Goal: Task Accomplishment & Management: Complete application form

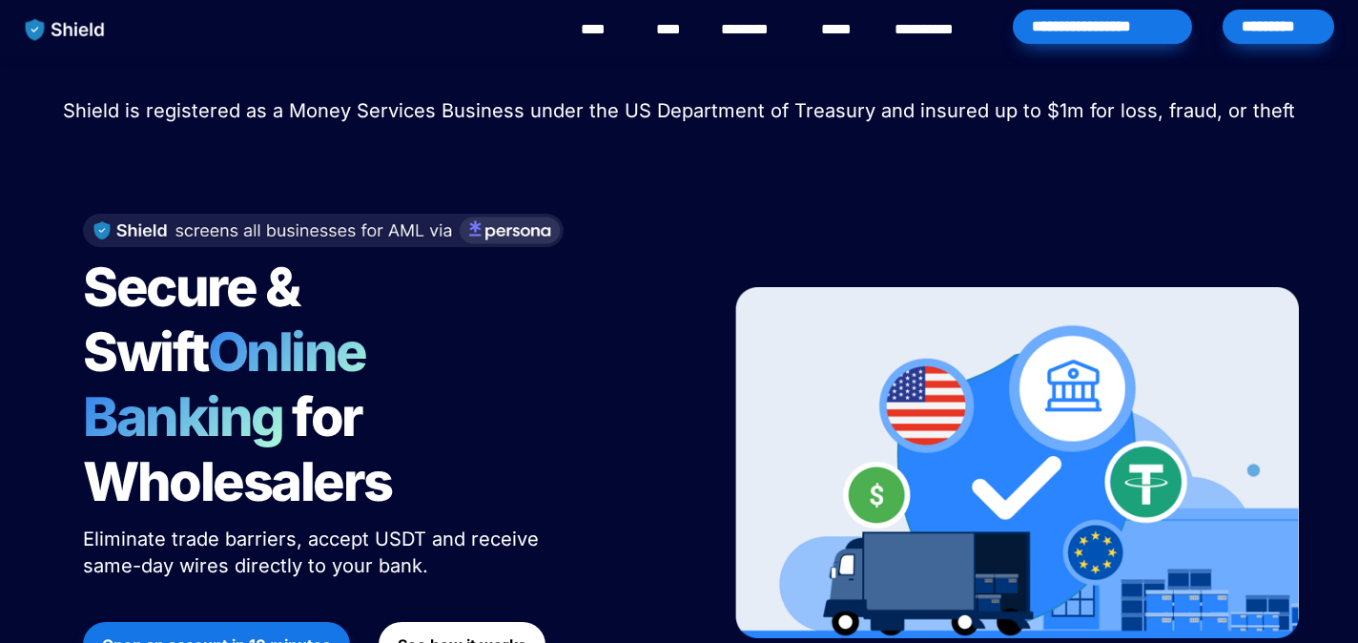
click at [176, 633] on span "Open an account in 10 minutes" at bounding box center [216, 644] width 229 height 23
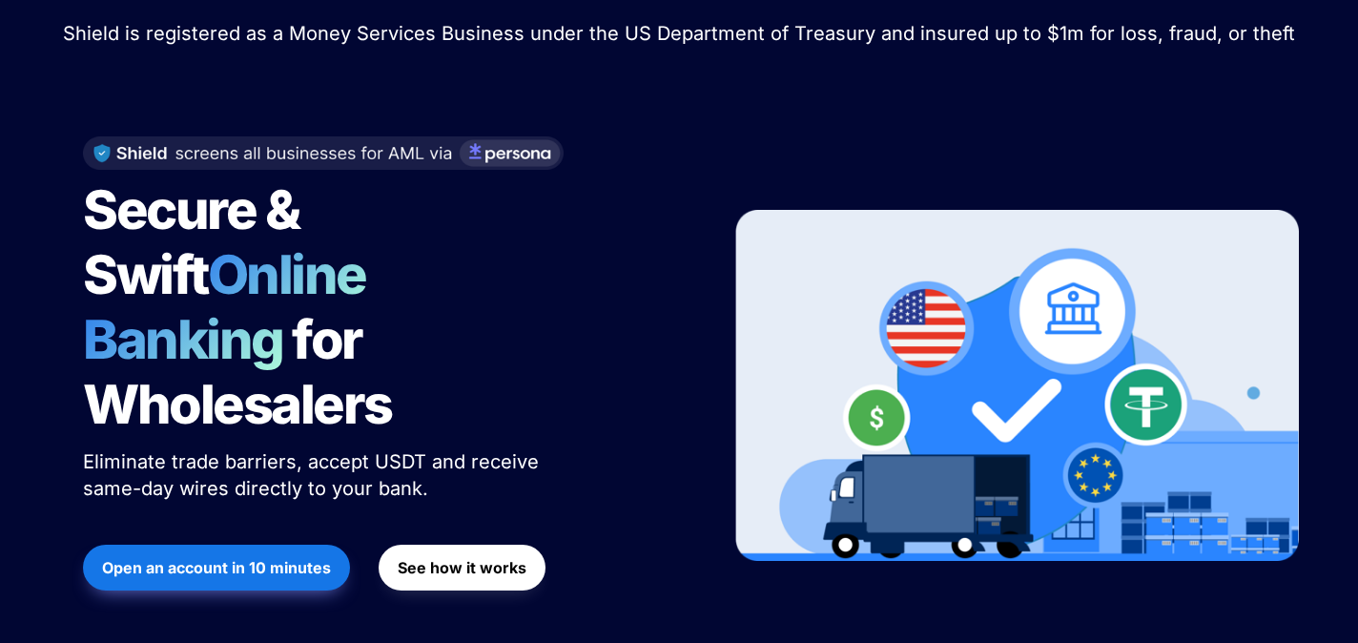
click at [443, 558] on strong "See how it works" at bounding box center [462, 567] width 129 height 19
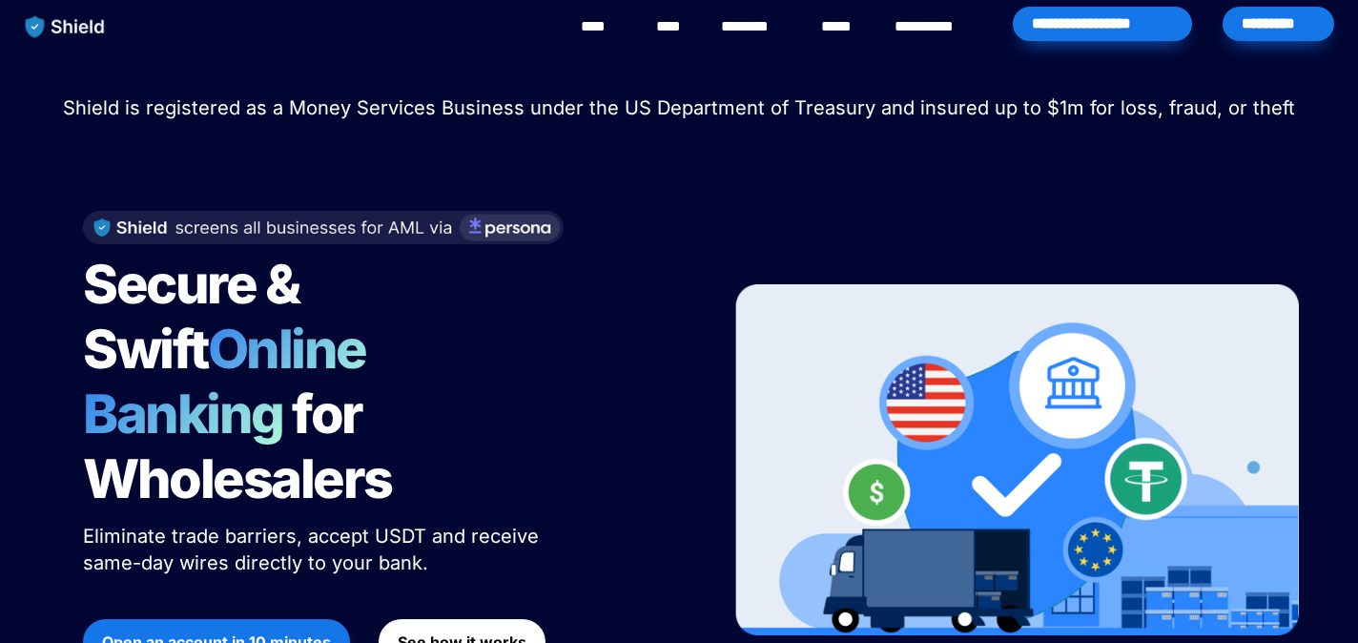
scroll to position [0, 0]
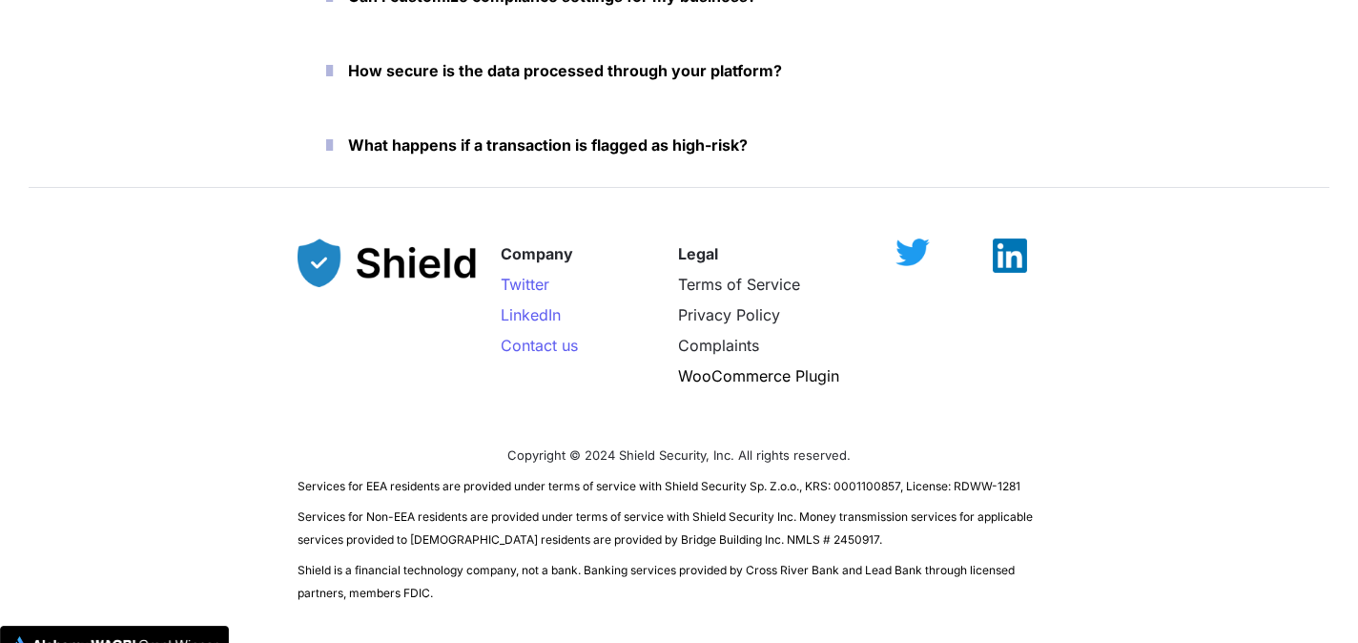
scroll to position [8909, 0]
